Goal: Information Seeking & Learning: Learn about a topic

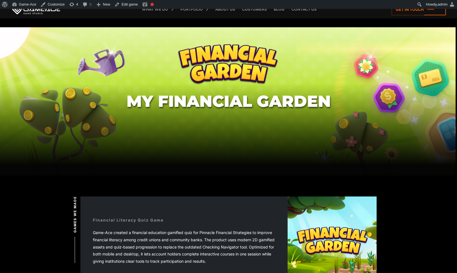
click at [194, 101] on h1 "My Financial Garden" at bounding box center [229, 102] width 204 height 18
click at [163, 101] on h1 "My Financial Garden" at bounding box center [229, 102] width 204 height 18
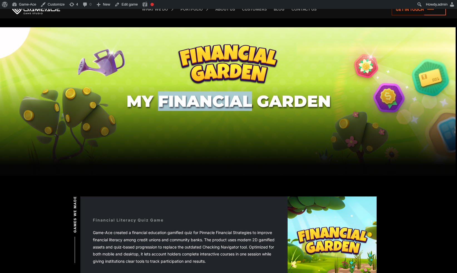
click at [163, 101] on h1 "My Financial Garden" at bounding box center [229, 102] width 204 height 18
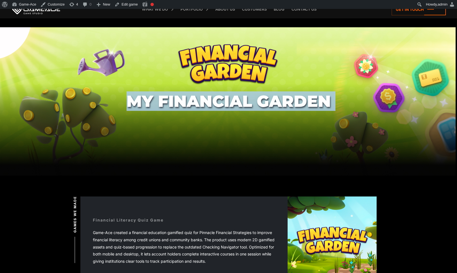
click at [163, 101] on h1 "My Financial Garden" at bounding box center [229, 102] width 204 height 18
copy body "My Financial Garden"
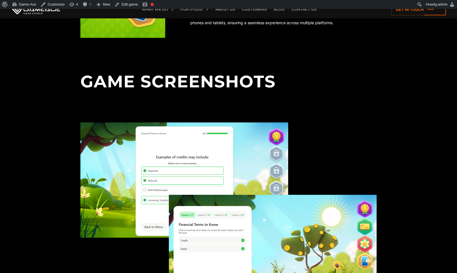
scroll to position [583, 0]
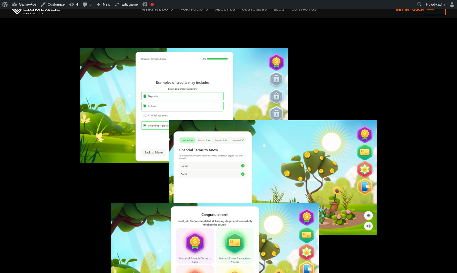
click at [368, 82] on div at bounding box center [228, 197] width 296 height 320
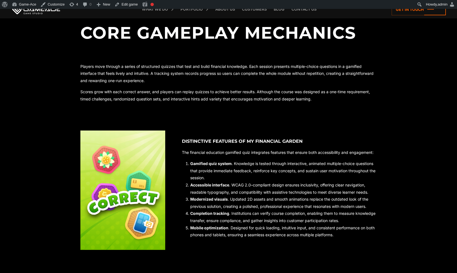
scroll to position [0, 0]
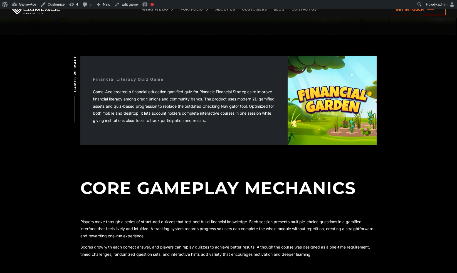
click at [297, 103] on img at bounding box center [332, 100] width 89 height 89
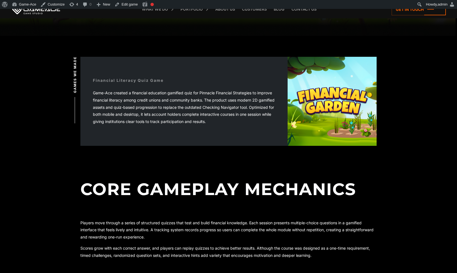
click at [174, 106] on div "Game-Ace created a financial education gamified quiz for Pinnacle Financial Str…" at bounding box center [184, 107] width 182 height 36
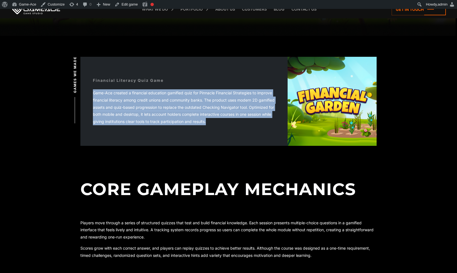
click at [174, 106] on div "Game-Ace created a financial education gamified quiz for Pinnacle Financial Str…" at bounding box center [184, 107] width 182 height 36
copy div "Game-Ace created a financial education gamified quiz for Pinnacle Financial Str…"
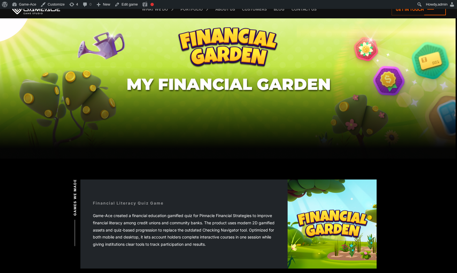
scroll to position [0, 0]
